Goal: Task Accomplishment & Management: Manage account settings

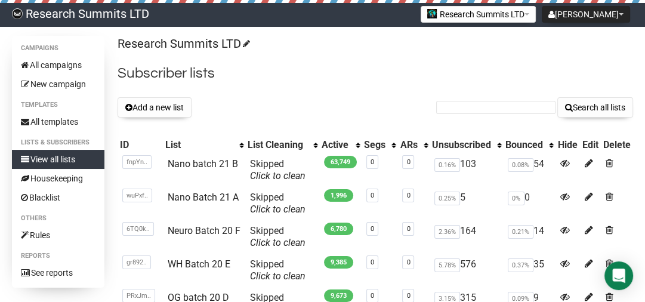
click at [76, 9] on link "Research Summits LTD" at bounding box center [80, 15] width 161 height 24
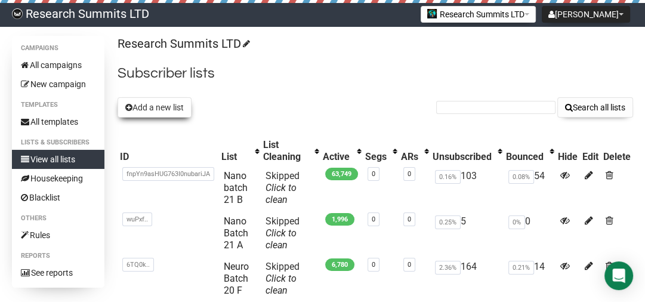
click at [167, 100] on button "Add a new list" at bounding box center [155, 107] width 74 height 20
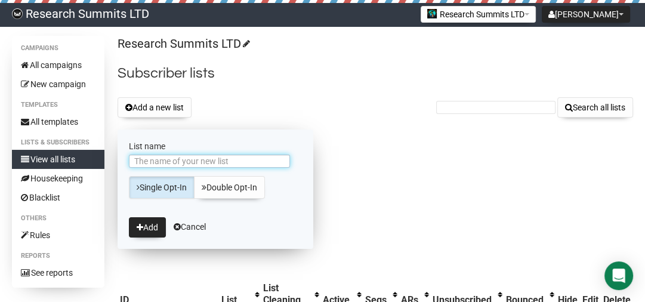
click at [202, 157] on input "List name" at bounding box center [209, 161] width 161 height 13
type input "Nano Batch 22 A"
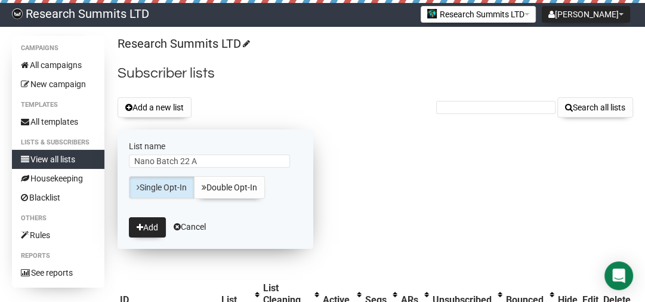
click at [167, 191] on link "Single Opt-In" at bounding box center [162, 187] width 66 height 23
click at [144, 230] on button "Add" at bounding box center [147, 227] width 37 height 20
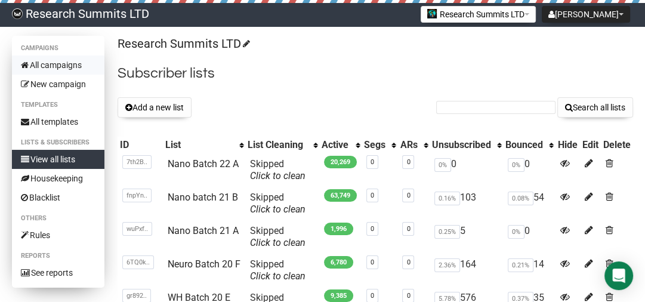
click at [67, 62] on link "All campaigns" at bounding box center [58, 64] width 92 height 19
